Goal: Information Seeking & Learning: Learn about a topic

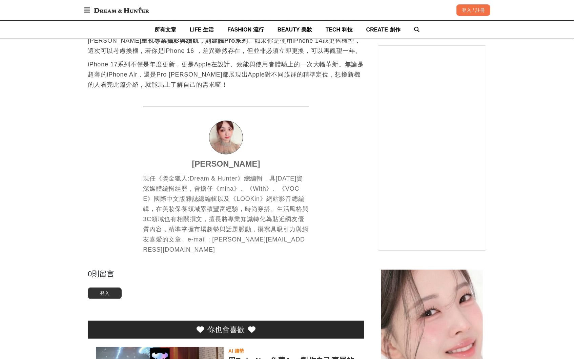
scroll to position [0, 829]
drag, startPoint x: 539, startPoint y: 182, endPoint x: 537, endPoint y: 186, distance: 4.2
click at [418, 27] on div "所有文章 LIFE 生活 FASHION 流行 BEAUTY 美妝 TECH 科技 CREATE 創作" at bounding box center [287, 30] width 406 height 18
click at [417, 27] on div "所有文章 LIFE 生活 FASHION 流行 BEAUTY 美妝 TECH 科技 CREATE 創作" at bounding box center [287, 30] width 406 height 18
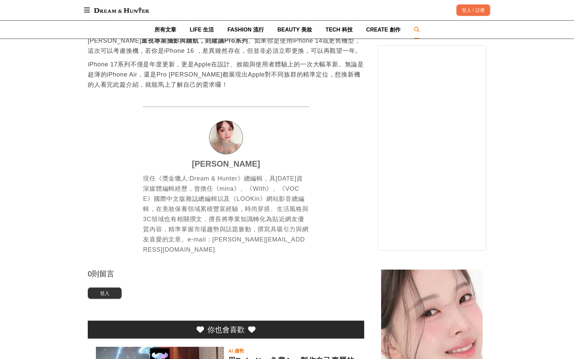
click at [414, 28] on icon at bounding box center [416, 29] width 5 height 5
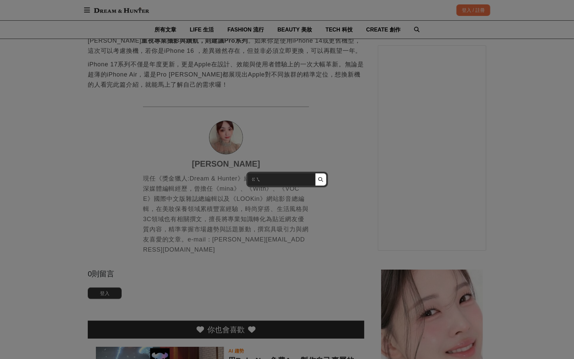
scroll to position [0, 0]
type input "ㄍ"
type input "iphone"
click button "submit" at bounding box center [320, 179] width 11 height 12
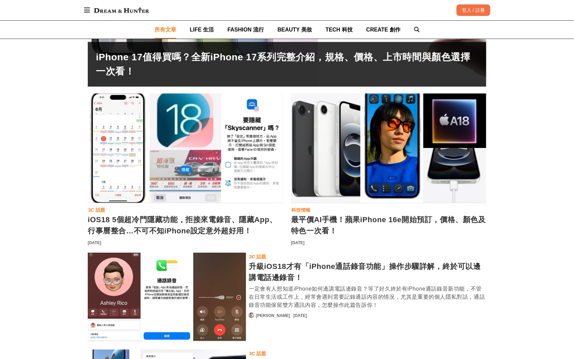
scroll to position [305, 0]
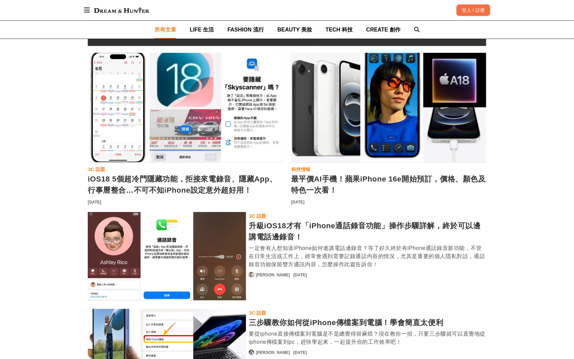
click at [187, 182] on div "iOS18 5個超冷門隱藏功能，拒接來電錄音、隱藏App、行事曆整合…不可不知iPhone設定意外超好用！" at bounding box center [185, 184] width 195 height 22
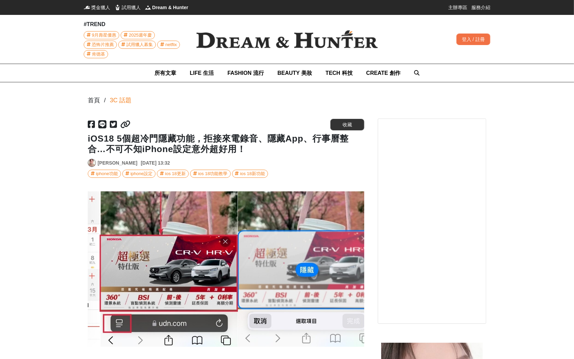
scroll to position [0, 1103]
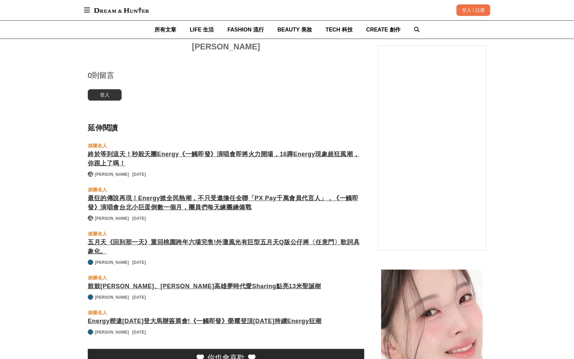
scroll to position [0, 829]
drag, startPoint x: 259, startPoint y: 95, endPoint x: 256, endPoint y: 93, distance: 4.0
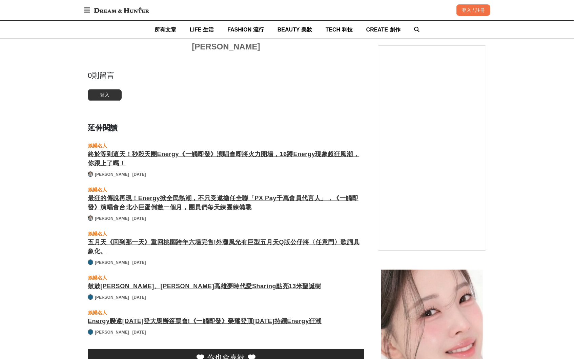
drag, startPoint x: 254, startPoint y: 93, endPoint x: 248, endPoint y: 94, distance: 6.1
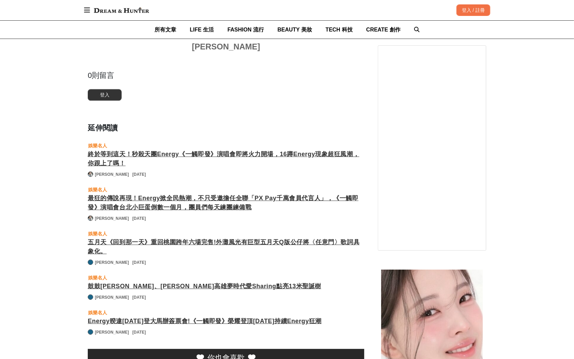
scroll to position [0, 553]
